Goal: Connect with others: Establish contact or relationships with other users

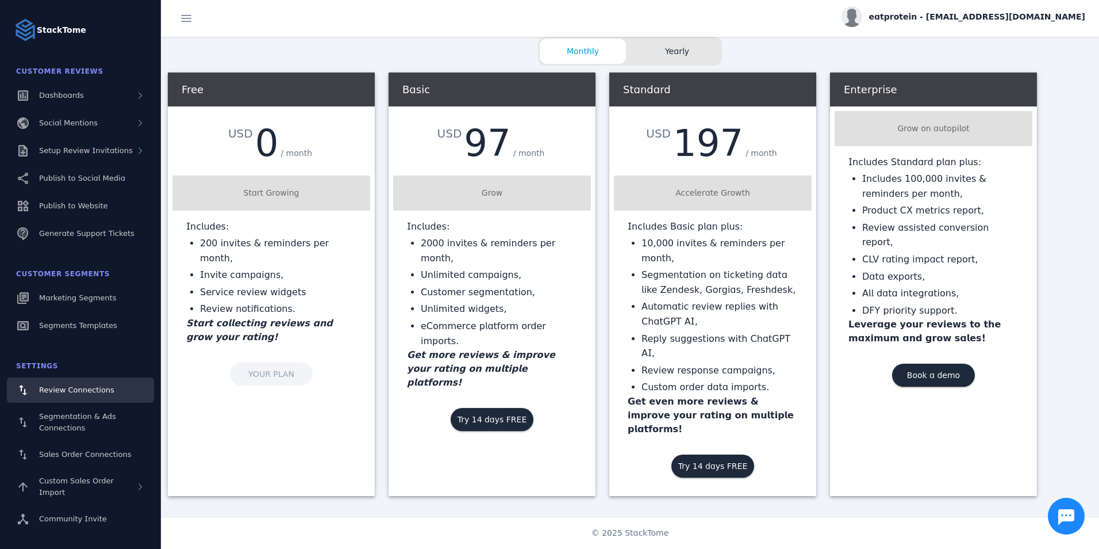
click at [95, 393] on span "Review Connections" at bounding box center [76, 389] width 75 height 9
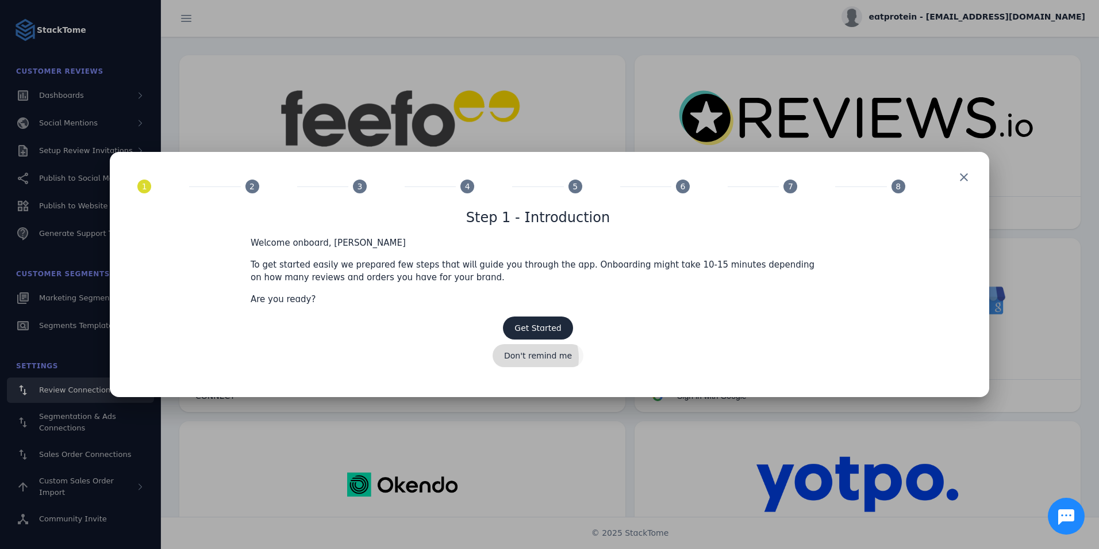
click at [531, 358] on span "Don't remind me" at bounding box center [538, 355] width 68 height 8
click at [516, 356] on span "Don't remind me" at bounding box center [538, 355] width 68 height 8
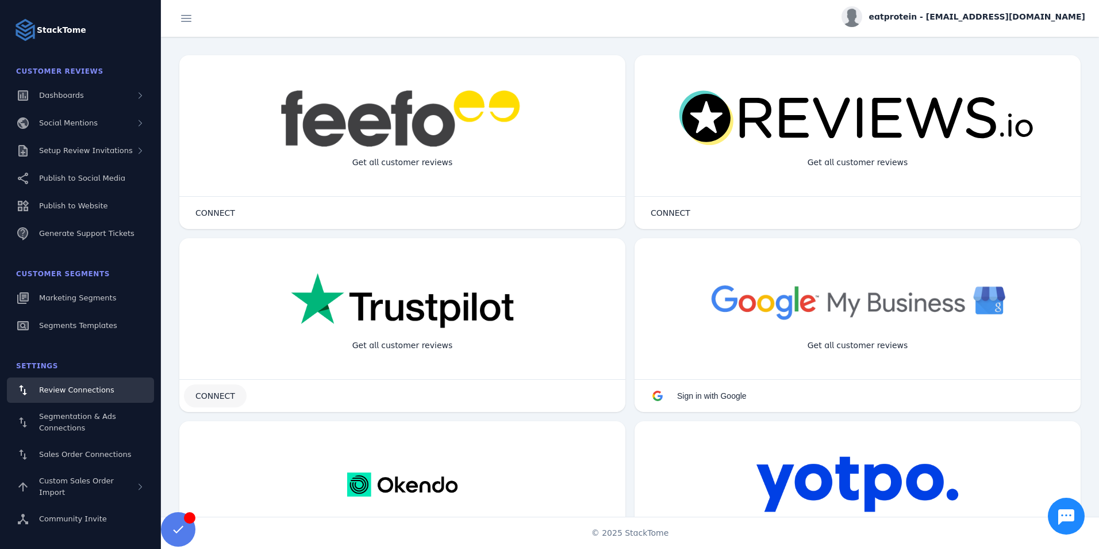
click at [216, 392] on span "CONNECT" at bounding box center [216, 396] width 40 height 8
